Goal: Task Accomplishment & Management: Use online tool/utility

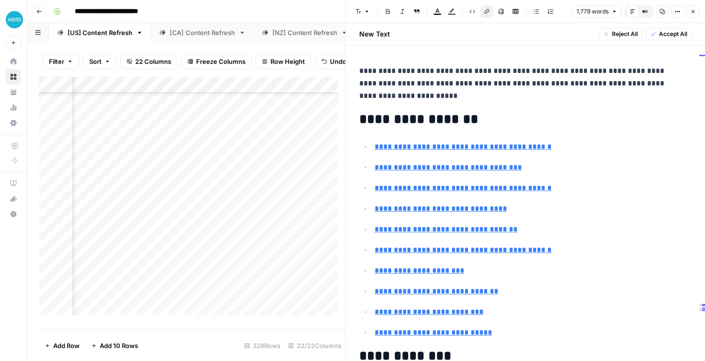
scroll to position [311, 0]
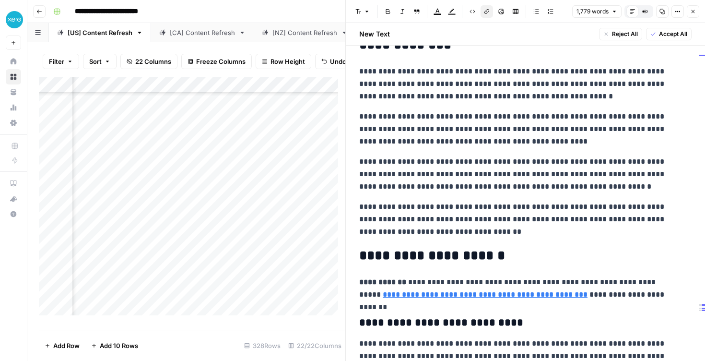
click at [695, 9] on icon "button" at bounding box center [693, 12] width 6 height 6
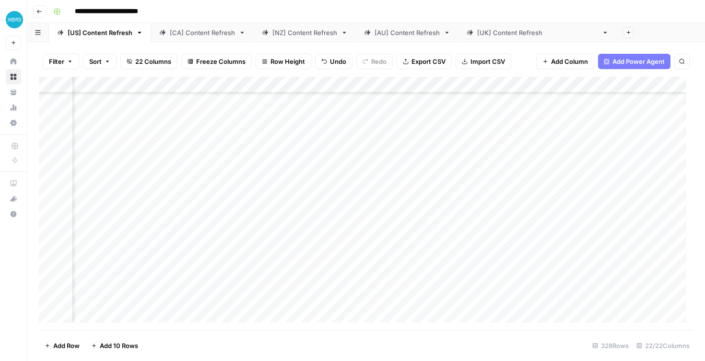
scroll to position [165, 326]
click at [372, 183] on div "Add Column" at bounding box center [366, 203] width 655 height 253
click at [380, 194] on div "Add Column" at bounding box center [366, 203] width 655 height 253
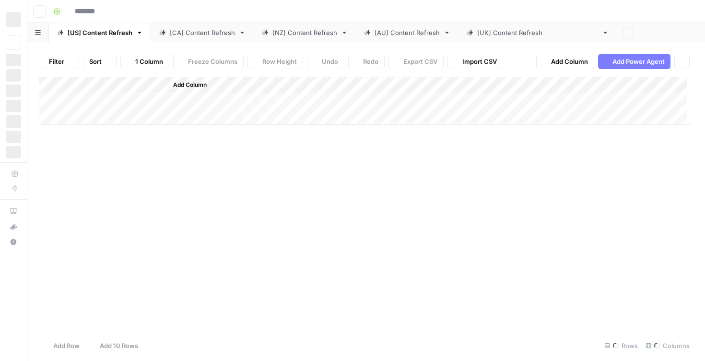
type input "**********"
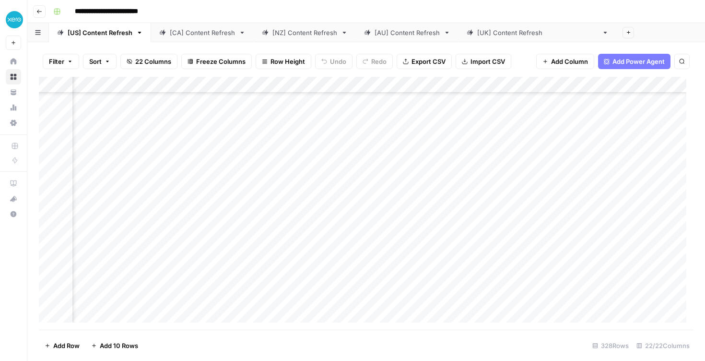
scroll to position [185, 848]
click at [564, 159] on div "Add Column" at bounding box center [366, 203] width 655 height 253
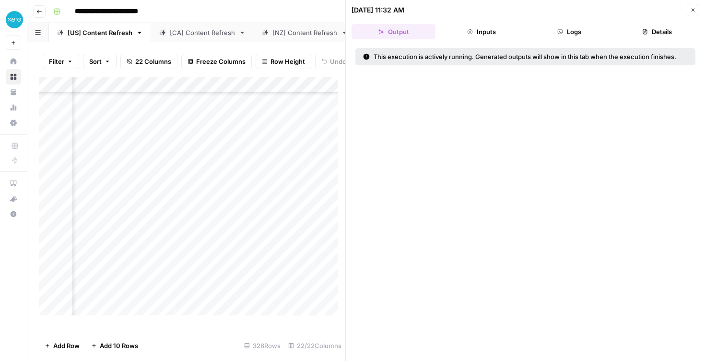
click at [689, 13] on button "Close" at bounding box center [693, 10] width 12 height 12
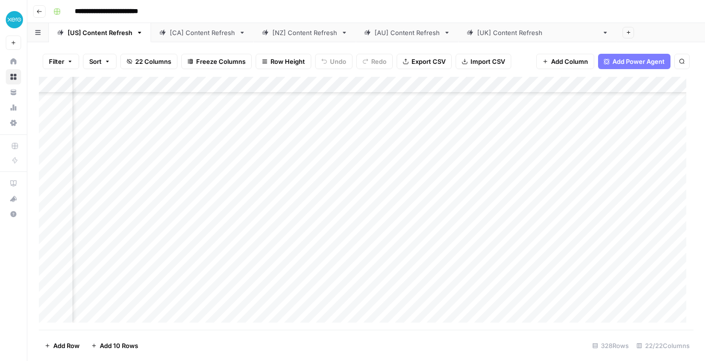
scroll to position [169, 1272]
click at [315, 177] on div "Add Column" at bounding box center [366, 203] width 655 height 253
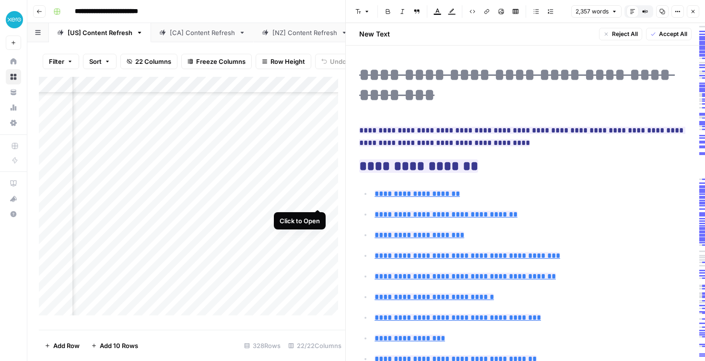
click at [312, 200] on div "Add Column" at bounding box center [192, 200] width 306 height 246
click at [317, 200] on div "Add Column" at bounding box center [192, 200] width 306 height 246
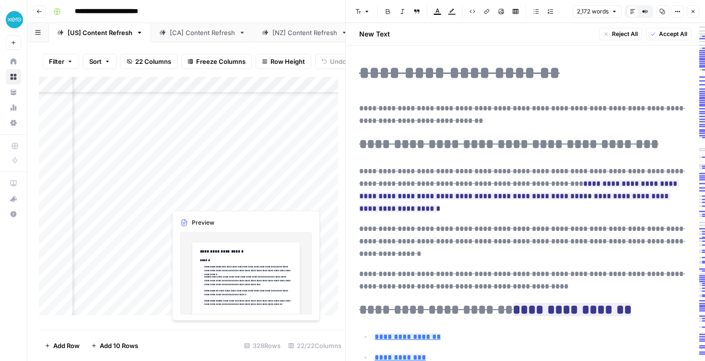
scroll to position [169, 1419]
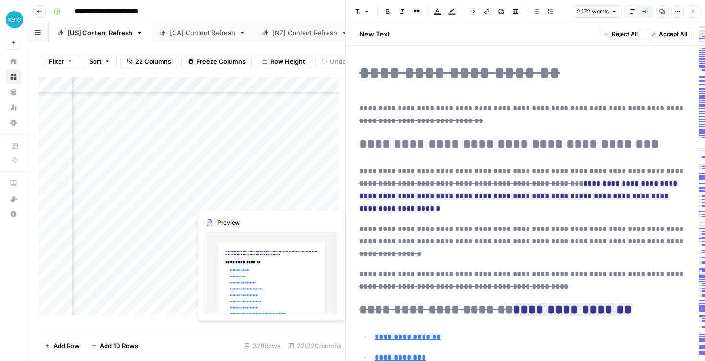
click at [263, 200] on div "Add Column" at bounding box center [192, 200] width 306 height 246
click at [270, 199] on div "Add Column" at bounding box center [192, 200] width 306 height 246
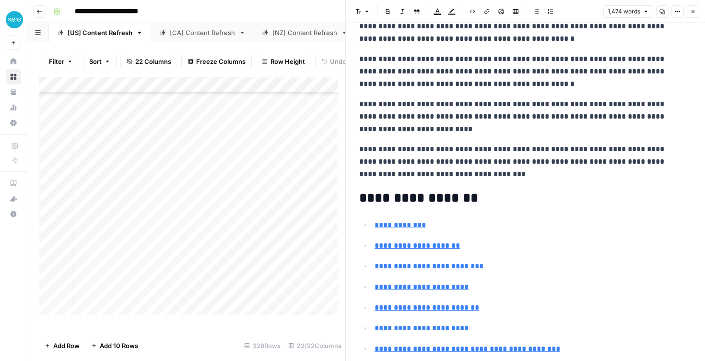
scroll to position [169, 0]
click at [690, 10] on icon "button" at bounding box center [693, 12] width 6 height 6
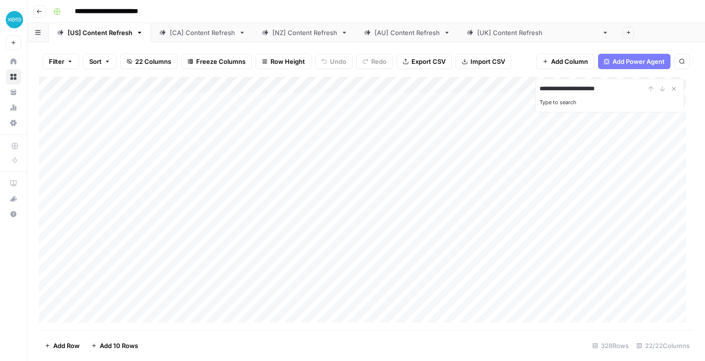
type input "**********"
click at [674, 87] on icon "Close Search" at bounding box center [674, 89] width 8 height 8
click at [388, 223] on div "Add Column" at bounding box center [366, 203] width 655 height 253
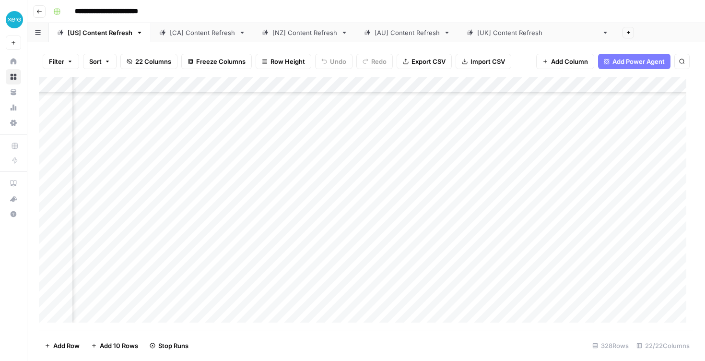
scroll to position [4473, 631]
click at [455, 225] on div "Add Column" at bounding box center [366, 203] width 655 height 253
click at [481, 223] on div "Add Column" at bounding box center [366, 203] width 655 height 253
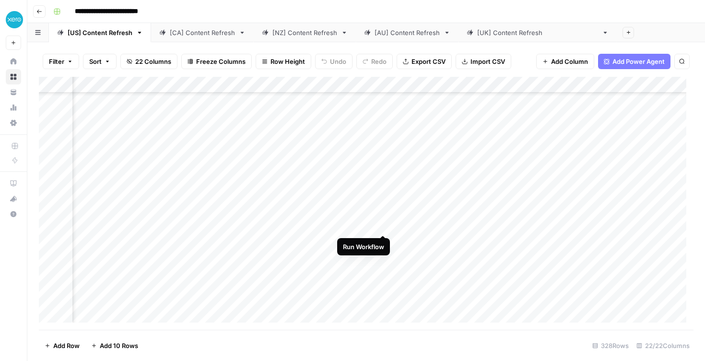
click at [380, 226] on div "Add Column" at bounding box center [366, 203] width 655 height 253
click at [688, 320] on icon "close" at bounding box center [691, 320] width 7 height 8
click at [414, 225] on div "Add Column" at bounding box center [366, 203] width 655 height 253
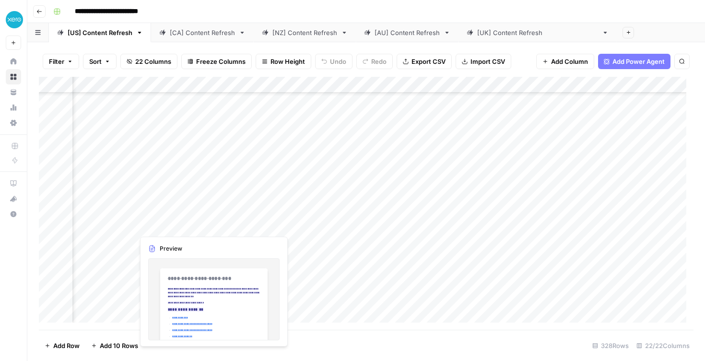
scroll to position [4473, 1066]
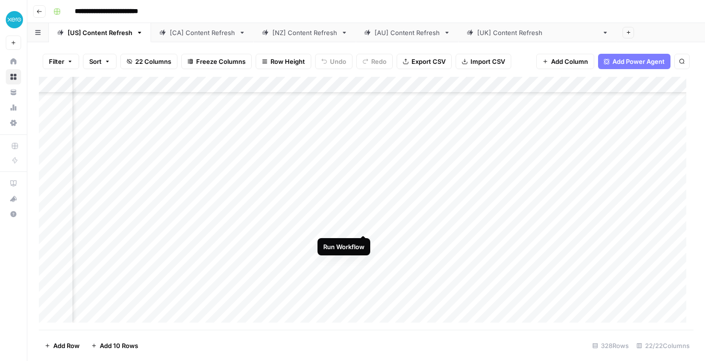
click at [363, 227] on div "Add Column" at bounding box center [366, 203] width 655 height 253
click at [283, 171] on div "Add Column" at bounding box center [366, 203] width 655 height 253
click at [290, 190] on div "Add Column" at bounding box center [366, 203] width 655 height 253
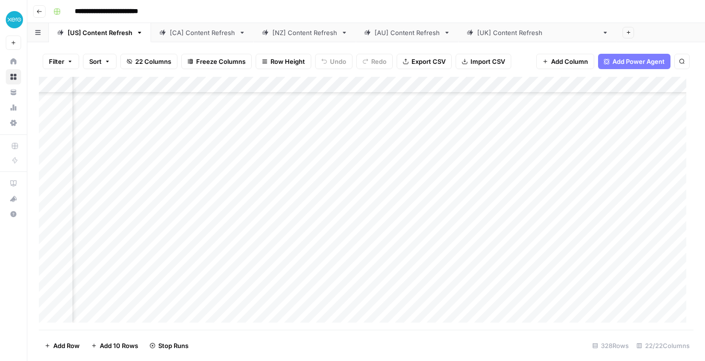
scroll to position [2691, 1096]
click at [296, 148] on div "Add Column" at bounding box center [366, 203] width 655 height 253
click at [296, 235] on div "Add Column" at bounding box center [366, 203] width 655 height 253
click at [335, 189] on div "Add Column" at bounding box center [366, 203] width 655 height 253
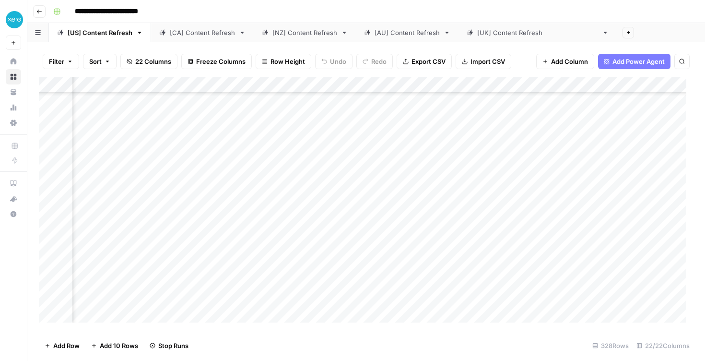
scroll to position [2123, 1096]
click at [302, 180] on div "Add Column" at bounding box center [366, 203] width 655 height 253
click at [333, 200] on div "Add Column" at bounding box center [366, 203] width 655 height 253
click at [334, 234] on div "Add Column" at bounding box center [366, 203] width 655 height 253
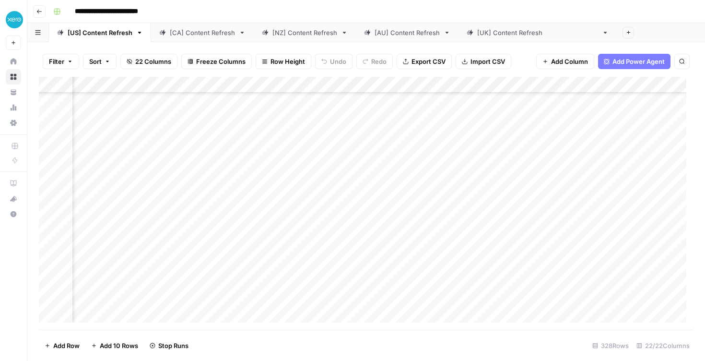
scroll to position [1939, 1172]
click at [618, 200] on div "Add Column" at bounding box center [366, 203] width 655 height 253
click at [620, 233] on div "Add Column" at bounding box center [366, 203] width 655 height 253
click at [191, 234] on div "Add Column" at bounding box center [366, 203] width 655 height 253
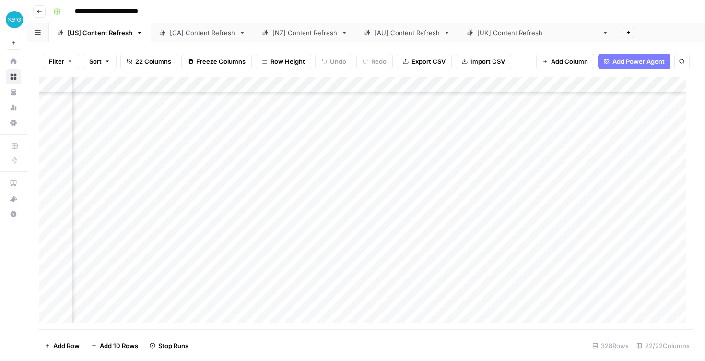
click at [187, 253] on div "Add Column" at bounding box center [366, 203] width 655 height 253
click at [187, 266] on div "Add Column" at bounding box center [366, 203] width 655 height 253
click at [186, 283] on div "Add Column" at bounding box center [366, 203] width 655 height 253
click at [187, 297] on div "Add Column" at bounding box center [366, 203] width 655 height 253
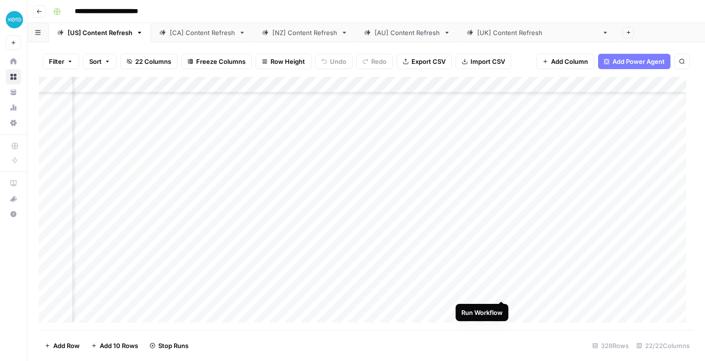
click at [503, 292] on div "Add Column" at bounding box center [366, 203] width 655 height 253
click at [311, 189] on div "Add Column" at bounding box center [366, 203] width 655 height 253
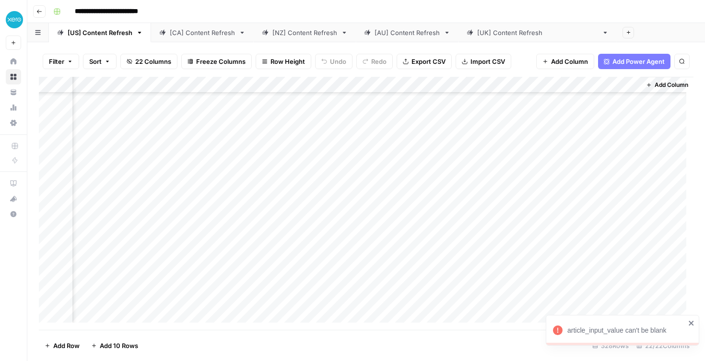
click at [318, 203] on div "Add Column" at bounding box center [366, 203] width 655 height 253
click at [319, 188] on div "Add Column" at bounding box center [366, 203] width 655 height 253
click at [320, 203] on div "Add Column" at bounding box center [366, 203] width 655 height 253
click at [444, 222] on div "Add Column" at bounding box center [366, 203] width 655 height 253
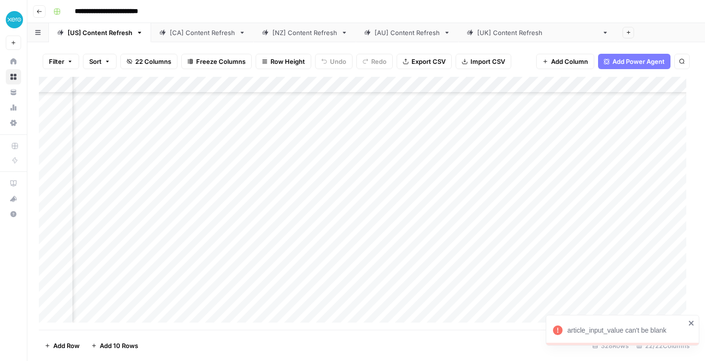
click at [440, 189] on div "Add Column" at bounding box center [366, 203] width 655 height 253
click at [689, 320] on icon "close" at bounding box center [691, 323] width 7 height 8
click at [689, 287] on icon "close" at bounding box center [691, 286] width 7 height 8
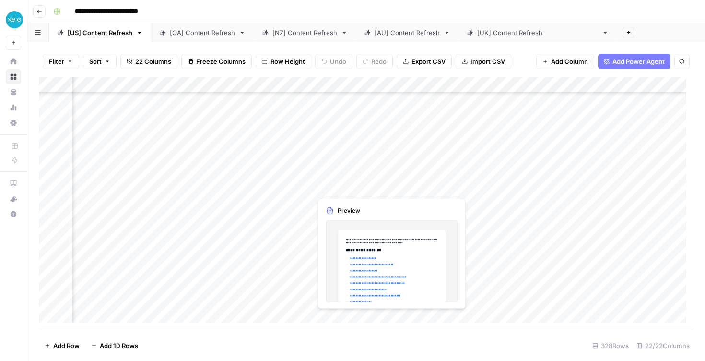
click at [366, 183] on div "Add Column" at bounding box center [366, 203] width 655 height 253
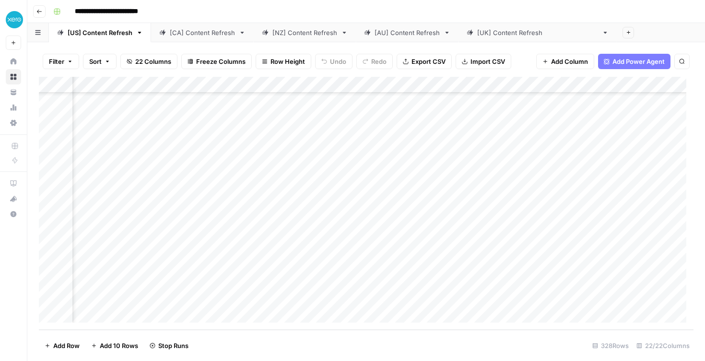
scroll to position [5134, 481]
